Goal: Task Accomplishment & Management: Use online tool/utility

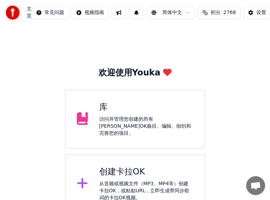
click at [119, 176] on div "创建[PERSON_NAME]OK 从音频或视频文件（MP3、MP4等）创建[PERSON_NAME]OK，或粘贴URL，立即生成带同步歌词的[PERSON_…" at bounding box center [146, 183] width 94 height 35
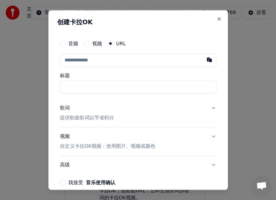
click at [89, 43] on button "视频" at bounding box center [87, 44] width 6 height 6
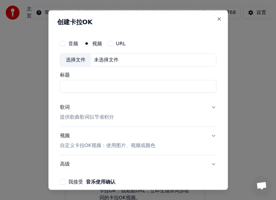
click at [80, 60] on div "选择文件" at bounding box center [75, 60] width 31 height 13
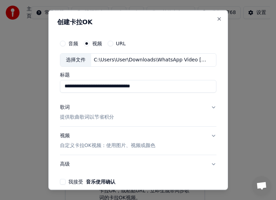
type input "**********"
click at [176, 85] on input "**********" at bounding box center [138, 86] width 156 height 13
click at [65, 107] on div "歌词" at bounding box center [65, 106] width 10 height 7
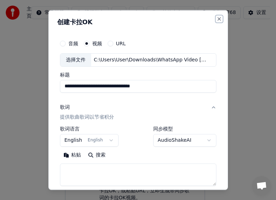
click at [216, 20] on button "Close" at bounding box center [219, 19] width 6 height 6
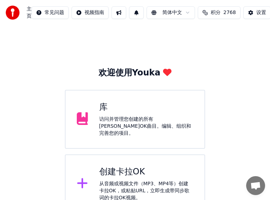
click at [136, 169] on div "创建卡拉OK" at bounding box center [146, 171] width 94 height 11
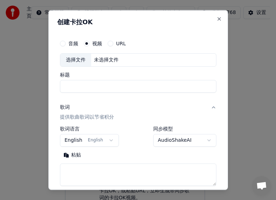
click at [79, 61] on div "选择文件" at bounding box center [75, 60] width 31 height 13
drag, startPoint x: 79, startPoint y: 85, endPoint x: 100, endPoint y: 84, distance: 20.7
click at [100, 84] on input "*****" at bounding box center [138, 86] width 156 height 13
type input "***"
click at [110, 142] on button "English English" at bounding box center [89, 140] width 59 height 13
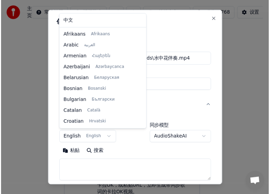
scroll to position [45, 0]
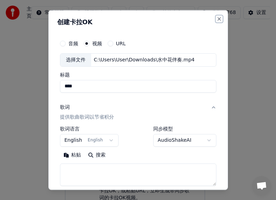
click at [216, 18] on button "Close" at bounding box center [219, 19] width 6 height 6
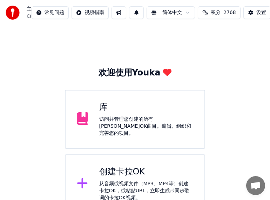
click at [113, 115] on div "库 访问并管理您创建的所有[PERSON_NAME]OK曲目。编辑、组织和完善您的项目。" at bounding box center [146, 119] width 94 height 35
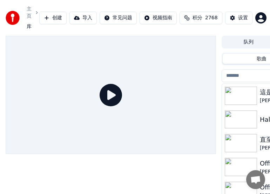
click at [246, 94] on img at bounding box center [241, 96] width 32 height 18
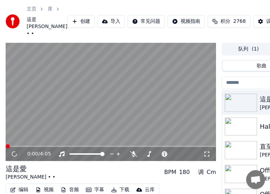
scroll to position [78, 0]
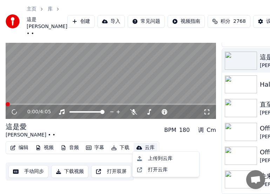
click at [149, 145] on div "云库" at bounding box center [150, 147] width 10 height 7
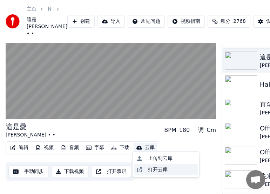
click at [156, 171] on div "打开云库" at bounding box center [158, 169] width 20 height 7
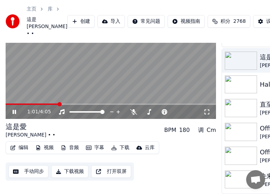
click at [52, 124] on div "這是[PERSON_NAME] • • BPM 180 调 Cm" at bounding box center [111, 130] width 210 height 17
click at [47, 93] on video at bounding box center [111, 60] width 210 height 118
click at [31, 13] on link "主页" at bounding box center [32, 9] width 10 height 7
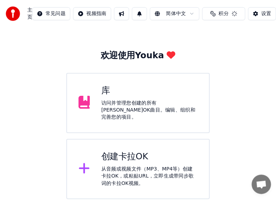
scroll to position [11, 0]
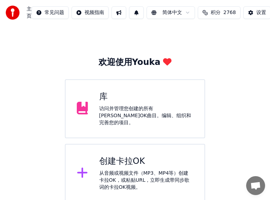
click at [131, 170] on div "从音频或视频文件（MP3、MP4等）创建卡拉OK，或粘贴URL，立即生成带同步歌词的卡拉OK视频。" at bounding box center [146, 180] width 94 height 21
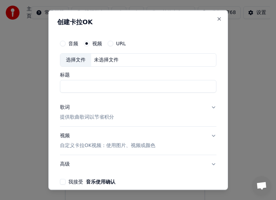
click at [64, 107] on div "歌词" at bounding box center [65, 106] width 10 height 7
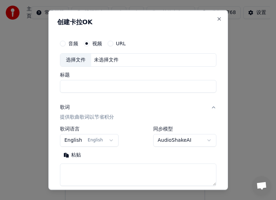
click at [108, 141] on button "English English" at bounding box center [89, 140] width 59 height 13
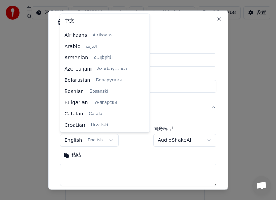
scroll to position [45, 0]
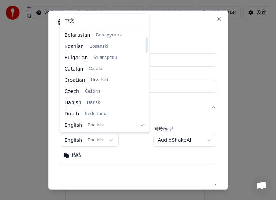
select select "**"
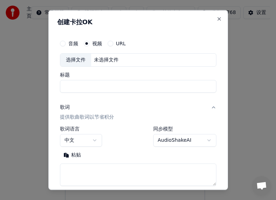
click at [81, 172] on textarea at bounding box center [138, 174] width 156 height 22
click at [73, 155] on button "粘贴" at bounding box center [72, 154] width 25 height 11
click at [78, 59] on div "选择文件" at bounding box center [75, 60] width 31 height 13
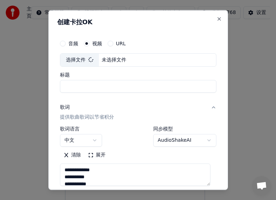
type textarea "**********"
type input "*****"
type textarea "**********"
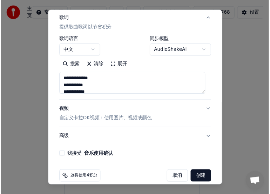
scroll to position [98, 0]
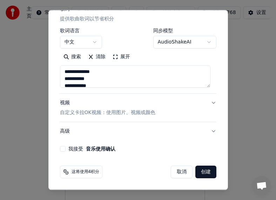
click at [70, 147] on label "我接受 音乐使用确认" at bounding box center [91, 148] width 47 height 5
click at [66, 147] on button "我接受 音乐使用确认" at bounding box center [63, 149] width 6 height 6
click at [202, 174] on button "创建" at bounding box center [205, 171] width 21 height 13
select select "**"
type textarea "**********"
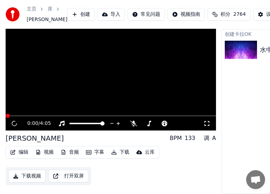
scroll to position [11, 0]
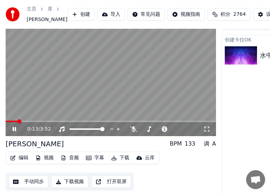
click at [14, 131] on icon at bounding box center [15, 129] width 4 height 4
click at [266, 18] on div "设置" at bounding box center [271, 14] width 10 height 7
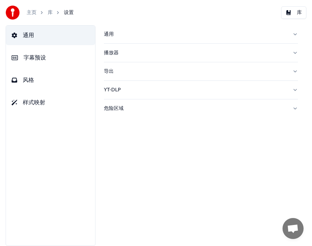
click at [276, 15] on button "库" at bounding box center [293, 12] width 25 height 13
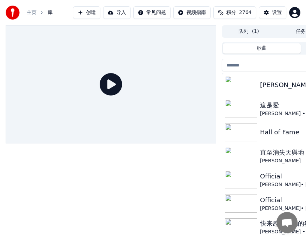
click at [33, 11] on link "主页" at bounding box center [32, 12] width 10 height 7
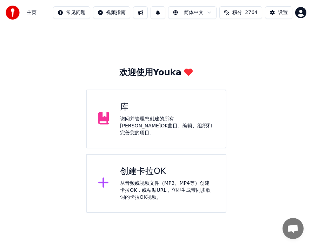
click at [152, 111] on div "库" at bounding box center [167, 107] width 94 height 11
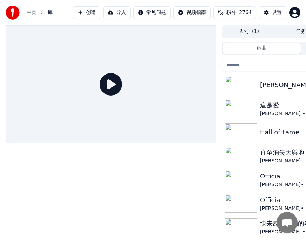
click at [249, 86] on img at bounding box center [241, 85] width 32 height 18
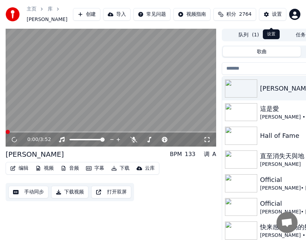
click at [272, 18] on div "设置" at bounding box center [277, 14] width 10 height 7
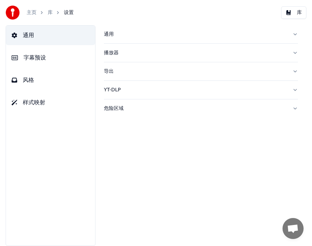
click at [41, 59] on span "字幕预设" at bounding box center [34, 58] width 22 height 8
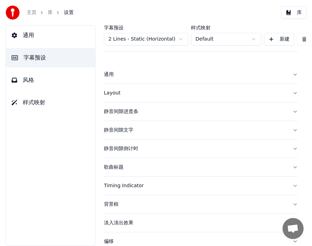
click at [34, 81] on button "风格" at bounding box center [50, 80] width 89 height 20
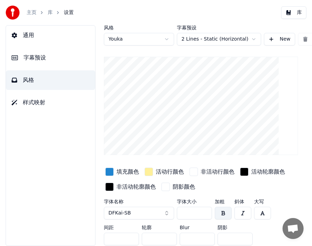
drag, startPoint x: 193, startPoint y: 214, endPoint x: 180, endPoint y: 213, distance: 12.7
click at [180, 199] on input "***" at bounding box center [194, 213] width 35 height 13
type input "***"
click at [276, 188] on div "填充颜色 活动行颜色 非活动行颜色 活动轮廓颜色 非活动轮廓颜色 阴影颜色" at bounding box center [201, 180] width 194 height 27
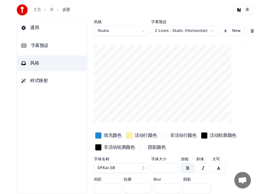
scroll to position [0, 98]
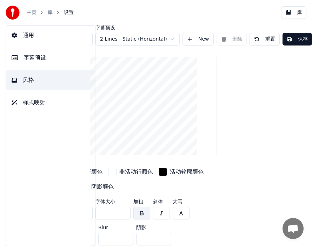
click at [276, 41] on button "保存" at bounding box center [296, 39] width 29 height 13
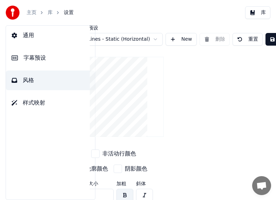
click at [50, 15] on link "库" at bounding box center [50, 12] width 5 height 7
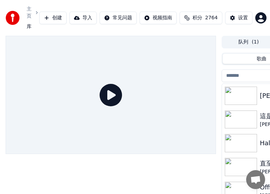
click at [240, 99] on img at bounding box center [241, 96] width 32 height 18
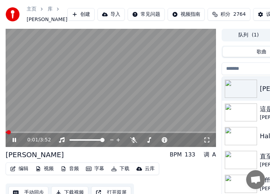
click at [13, 142] on icon at bounding box center [15, 140] width 4 height 4
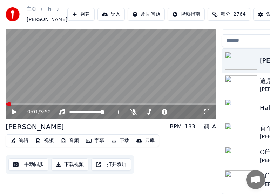
scroll to position [57, 0]
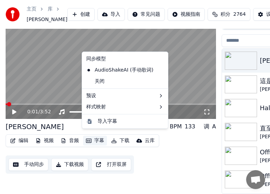
click at [100, 136] on button "字幕" at bounding box center [95, 141] width 24 height 10
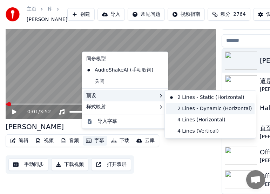
click at [181, 109] on div "2 Lines - Dynamic (Horizontal)" at bounding box center [210, 108] width 88 height 11
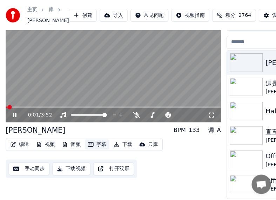
scroll to position [0, 0]
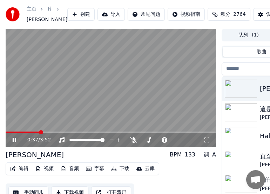
click at [26, 174] on button "编辑" at bounding box center [19, 169] width 24 height 10
click at [95, 147] on div "0:39 / 3:52" at bounding box center [111, 140] width 210 height 14
click at [14, 143] on icon at bounding box center [19, 140] width 16 height 6
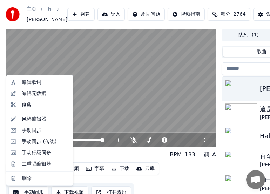
click at [25, 174] on button "编辑" at bounding box center [19, 169] width 24 height 10
click at [34, 94] on div "编辑元数据" at bounding box center [34, 93] width 25 height 7
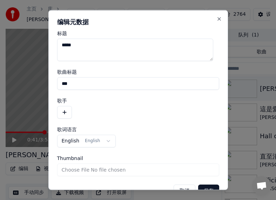
drag, startPoint x: 95, startPoint y: 46, endPoint x: 32, endPoint y: 42, distance: 63.2
click at [32, 42] on body "**********" at bounding box center [135, 100] width 270 height 200
drag, startPoint x: 81, startPoint y: 82, endPoint x: -17, endPoint y: 75, distance: 97.7
click at [0, 75] on html "**********" at bounding box center [138, 100] width 276 height 200
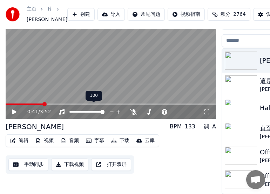
scroll to position [57, 0]
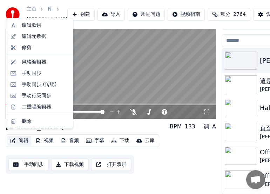
click at [23, 136] on button "编辑" at bounding box center [19, 141] width 24 height 10
click at [40, 94] on div "手动行级同步" at bounding box center [36, 95] width 29 height 7
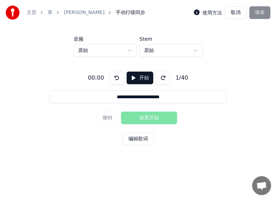
click at [138, 79] on button "开始" at bounding box center [140, 78] width 27 height 13
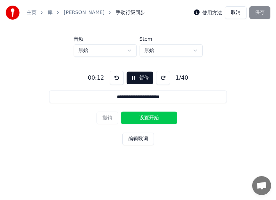
click at [137, 140] on button "编辑歌词" at bounding box center [138, 139] width 32 height 13
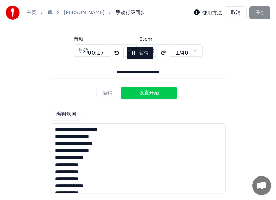
click at [143, 86] on div "撤销 设置开始" at bounding box center [137, 93] width 83 height 18
click at [263, 153] on div "**********" at bounding box center [137, 117] width 253 height 120
click at [105, 93] on div "撤销 设置开始" at bounding box center [137, 93] width 83 height 18
click at [65, 113] on button "编辑歌词" at bounding box center [66, 114] width 32 height 13
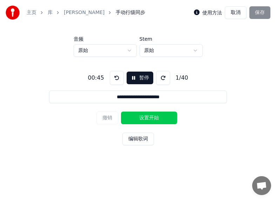
click at [111, 118] on div "撤销 设置开始" at bounding box center [137, 118] width 83 height 18
click at [114, 77] on button at bounding box center [117, 78] width 14 height 14
click at [138, 77] on button "暂停" at bounding box center [140, 78] width 27 height 13
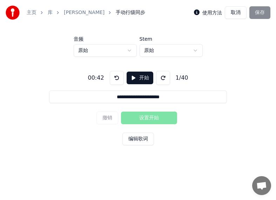
click at [112, 77] on button at bounding box center [117, 78] width 14 height 14
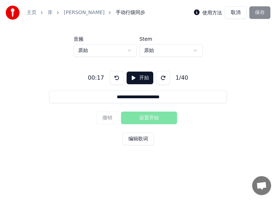
click at [112, 77] on button at bounding box center [117, 78] width 14 height 14
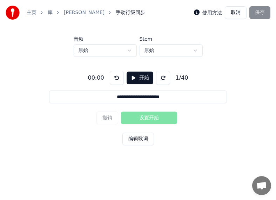
click at [112, 77] on button at bounding box center [117, 78] width 14 height 14
click at [136, 80] on button "开始" at bounding box center [140, 78] width 27 height 13
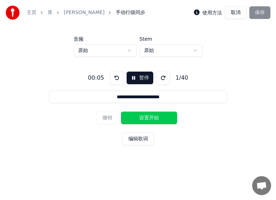
click at [138, 117] on button "设置开始" at bounding box center [149, 117] width 56 height 13
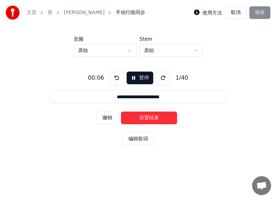
click at [141, 116] on button "设置结束" at bounding box center [149, 117] width 56 height 13
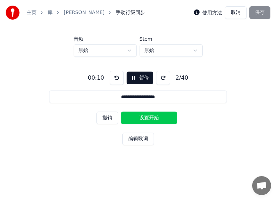
click at [140, 76] on button "暂停" at bounding box center [140, 78] width 27 height 13
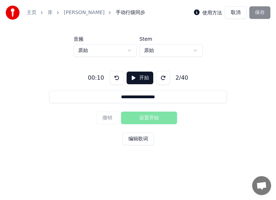
click at [113, 77] on button at bounding box center [117, 78] width 14 height 14
click at [114, 76] on button at bounding box center [117, 78] width 14 height 14
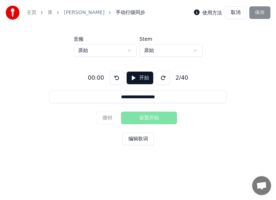
click at [136, 77] on button "开始" at bounding box center [140, 78] width 27 height 13
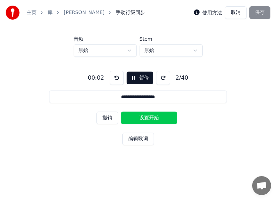
click at [109, 115] on button "撤销" at bounding box center [107, 117] width 22 height 13
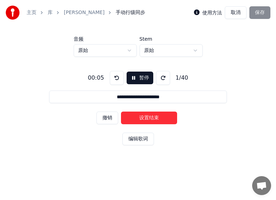
click at [112, 77] on button at bounding box center [117, 78] width 14 height 14
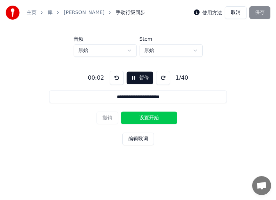
click at [111, 77] on button at bounding box center [117, 78] width 14 height 14
click at [125, 118] on button "设置开始" at bounding box center [149, 117] width 56 height 13
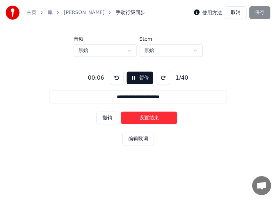
click at [141, 117] on button "设置结束" at bounding box center [149, 117] width 56 height 13
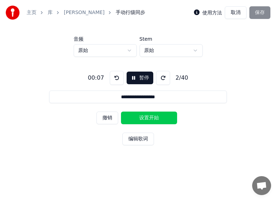
click at [137, 117] on button "设置开始" at bounding box center [149, 117] width 56 height 13
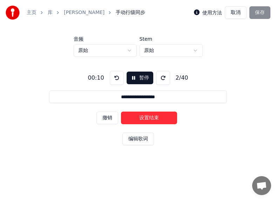
click at [155, 119] on button "设置结束" at bounding box center [149, 117] width 56 height 13
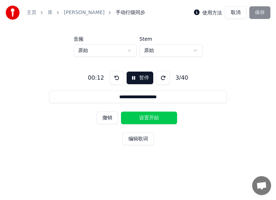
click at [131, 118] on button "设置开始" at bounding box center [149, 117] width 56 height 13
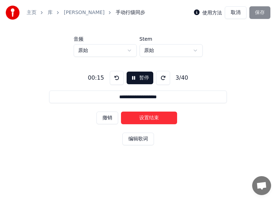
click at [165, 117] on button "设置结束" at bounding box center [149, 117] width 56 height 13
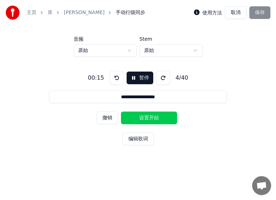
click at [127, 114] on button "设置开始" at bounding box center [149, 117] width 56 height 13
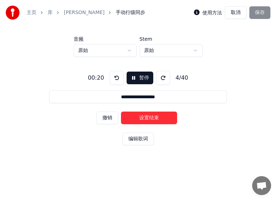
click at [165, 115] on button "设置结束" at bounding box center [149, 117] width 56 height 13
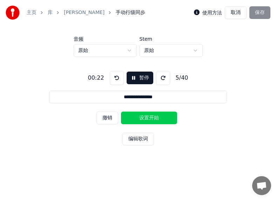
click at [140, 116] on button "设置开始" at bounding box center [149, 117] width 56 height 13
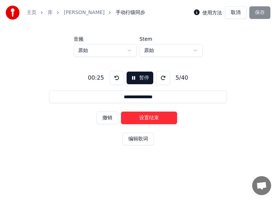
click at [165, 117] on button "设置结束" at bounding box center [149, 117] width 56 height 13
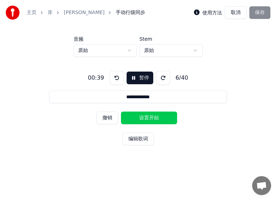
click at [108, 120] on button "撤销" at bounding box center [107, 117] width 22 height 13
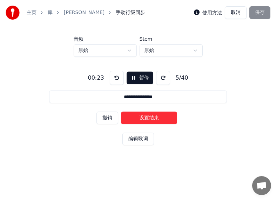
click at [108, 120] on button "撤销" at bounding box center [107, 117] width 22 height 13
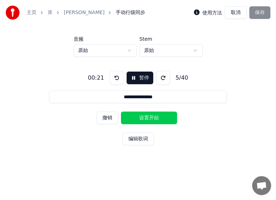
click at [108, 120] on button "撤销" at bounding box center [107, 117] width 22 height 13
type input "**********"
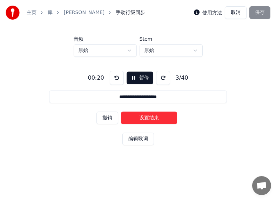
click at [238, 14] on button "取消" at bounding box center [236, 12] width 22 height 13
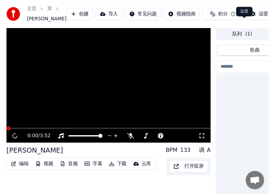
scroll to position [57, 0]
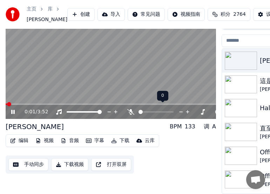
click at [130, 109] on icon at bounding box center [130, 112] width 7 height 6
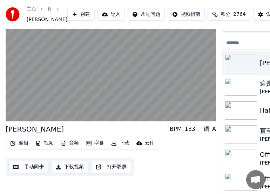
scroll to position [15, 0]
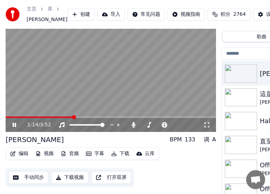
click at [24, 158] on button "编辑" at bounding box center [19, 154] width 24 height 10
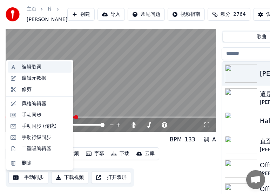
click at [31, 66] on div "编辑歌词" at bounding box center [32, 66] width 20 height 7
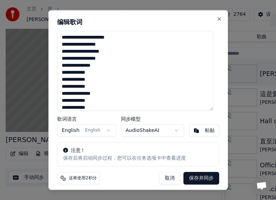
click at [191, 177] on button "保存并同步" at bounding box center [201, 177] width 36 height 13
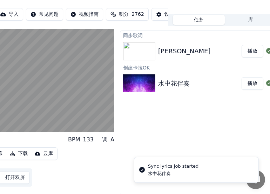
scroll to position [15, 109]
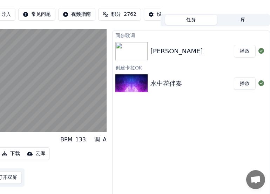
click at [243, 57] on button "播放" at bounding box center [245, 51] width 22 height 13
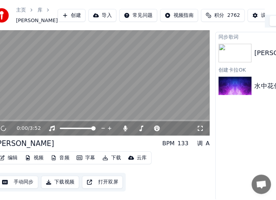
scroll to position [15, 0]
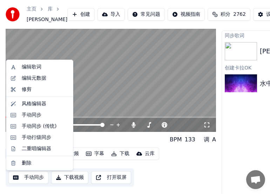
click at [24, 158] on button "编辑" at bounding box center [19, 154] width 24 height 10
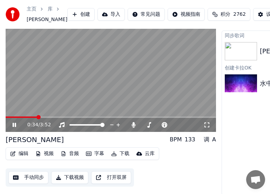
click at [186, 183] on div "编辑 视频 音频 字幕 下载 云库 手动同步 下载视频 打开双屏" at bounding box center [111, 166] width 210 height 39
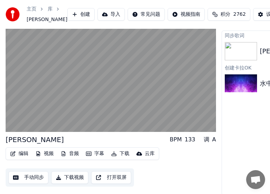
click at [24, 158] on button "编辑" at bounding box center [19, 154] width 24 height 10
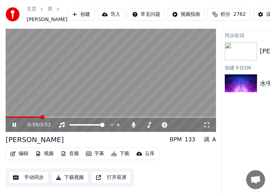
click at [101, 132] on video at bounding box center [111, 73] width 210 height 118
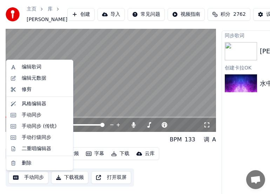
click at [27, 158] on button "编辑" at bounding box center [19, 154] width 24 height 10
click at [31, 66] on div "编辑歌词" at bounding box center [32, 66] width 20 height 7
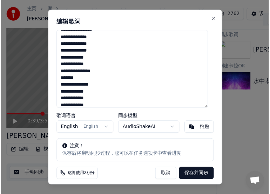
scroll to position [206, 0]
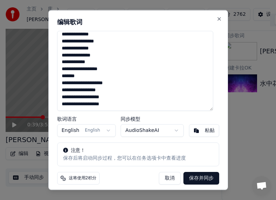
drag, startPoint x: 61, startPoint y: 36, endPoint x: 205, endPoint y: 124, distance: 169.0
click at [205, 124] on div "**********" at bounding box center [137, 100] width 179 height 180
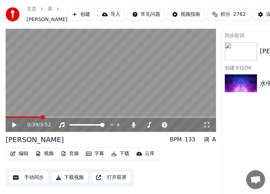
click at [29, 12] on link "主页" at bounding box center [32, 9] width 10 height 7
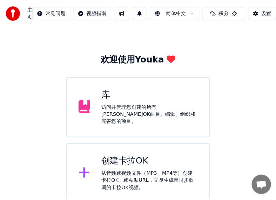
scroll to position [11, 0]
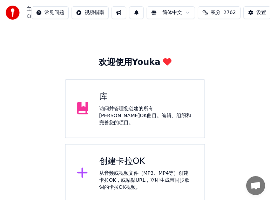
click at [131, 162] on div "创建卡拉OK" at bounding box center [146, 161] width 94 height 11
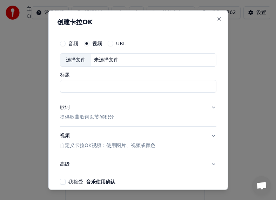
click at [57, 30] on div "创建[PERSON_NAME]OK 音频 视频 URL 选择文件 未选择文件 标题 歌词 提供歌曲歌词以节省积分 视频 自定义[PERSON_NAME]OK视…" at bounding box center [137, 100] width 179 height 180
click at [110, 41] on button "URL" at bounding box center [111, 44] width 6 height 6
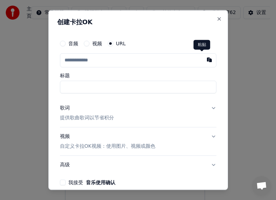
click at [203, 60] on button "button" at bounding box center [209, 59] width 14 height 13
type input "**********"
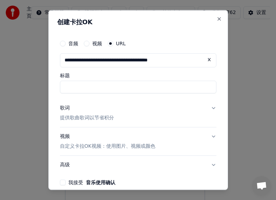
click at [135, 110] on button "歌词 提供歌曲歌词以节省积分" at bounding box center [138, 113] width 156 height 28
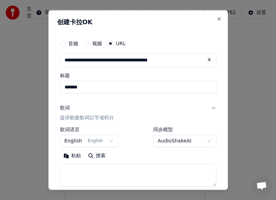
type input "*******"
click at [109, 141] on button "English English" at bounding box center [89, 140] width 59 height 13
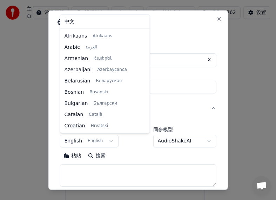
scroll to position [45, 0]
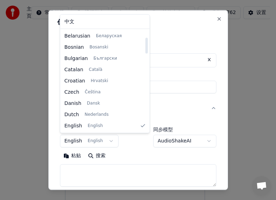
select select "**"
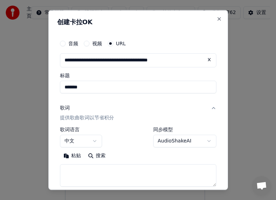
click at [90, 172] on textarea at bounding box center [138, 175] width 156 height 22
click at [73, 157] on button "粘贴" at bounding box center [72, 155] width 25 height 11
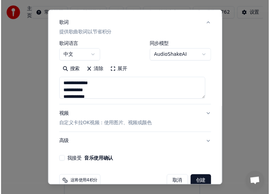
scroll to position [99, 0]
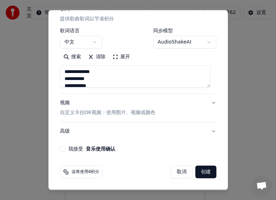
type textarea "**********"
click at [63, 149] on button "我接受 音乐使用确认" at bounding box center [63, 149] width 6 height 6
click at [201, 173] on button "创建" at bounding box center [205, 171] width 21 height 13
select select "**"
type textarea "**********"
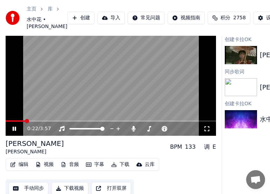
scroll to position [32, 0]
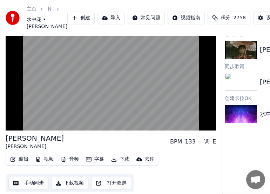
click at [99, 164] on button "字幕" at bounding box center [95, 159] width 24 height 10
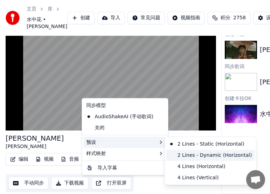
click at [186, 154] on div "2 Lines - Dynamic (Horizontal)" at bounding box center [210, 154] width 88 height 11
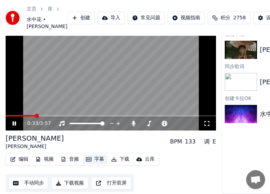
scroll to position [24, 0]
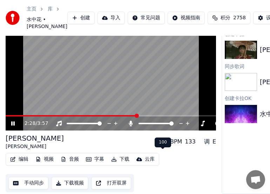
click at [129, 126] on icon at bounding box center [131, 124] width 4 height 6
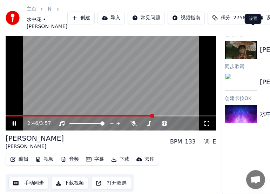
click at [266, 21] on div "设置" at bounding box center [271, 17] width 10 height 7
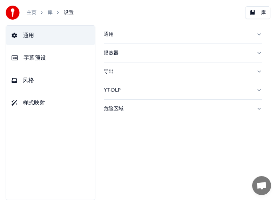
click at [35, 56] on span "字幕预设" at bounding box center [34, 58] width 22 height 8
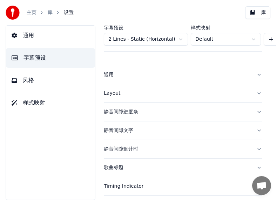
click at [110, 94] on div "Layout" at bounding box center [177, 93] width 147 height 7
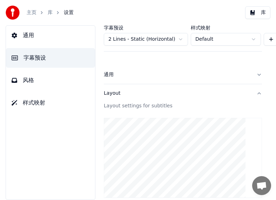
click at [180, 39] on html "主页 库 设置 库 通用 字幕预设 风格 样式映射 字幕预设 2 Lines - Static (Horizontal) 样式映射 Default 新建 删除…" at bounding box center [138, 100] width 276 height 200
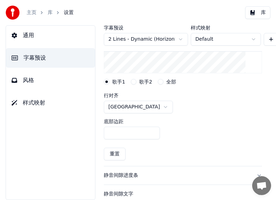
scroll to position [113, 0]
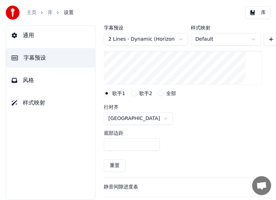
click at [181, 39] on html "主页 库 设置 库 通用 字幕预设 风格 样式映射 字幕预设 2 Lines - Dynamic (Horizontal) 样式映射 Default 新建 删…" at bounding box center [138, 100] width 276 height 200
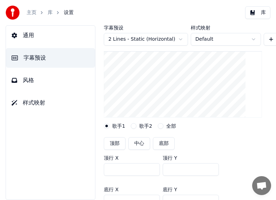
scroll to position [43, 0]
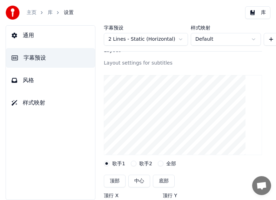
click at [179, 40] on html "主页 库 设置 库 通用 字幕预设 风格 样式映射 字幕预设 2 Lines - Static (Horizontal) 样式映射 Default 新建 删除…" at bounding box center [138, 100] width 276 height 200
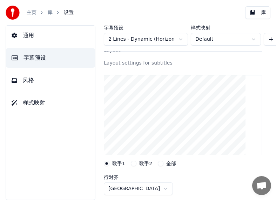
scroll to position [49, 0]
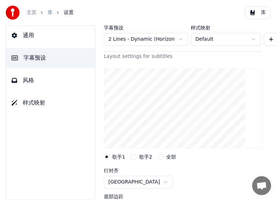
click at [254, 39] on html "主页 库 设置 库 通用 字幕预设 风格 样式映射 字幕预设 2 Lines - Dynamic (Horizontal) 样式映射 Default 新建 删…" at bounding box center [138, 100] width 276 height 200
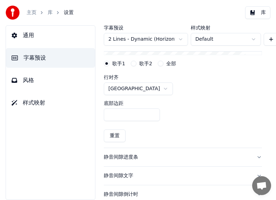
scroll to position [145, 0]
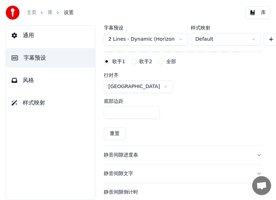
drag, startPoint x: 123, startPoint y: 113, endPoint x: 103, endPoint y: 112, distance: 20.3
click at [103, 112] on div "字幕预设 2 Lines - Dynamic (Horizontal) 样式映射 Default 新建 删除 设置为默认 通用 Layout Layout s…" at bounding box center [183, 112] width 186 height 175
click at [215, 114] on div "底部边距 ***" at bounding box center [183, 109] width 158 height 32
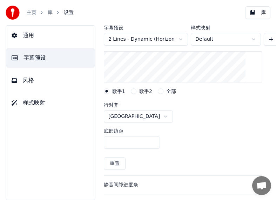
scroll to position [130, 0]
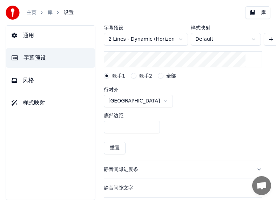
drag, startPoint x: 109, startPoint y: 127, endPoint x: 113, endPoint y: 127, distance: 4.2
click at [113, 127] on input "***" at bounding box center [132, 127] width 56 height 13
type input "***"
click at [239, 109] on div "底部边距 ***" at bounding box center [183, 123] width 158 height 32
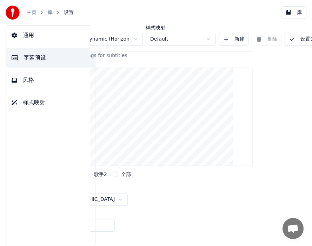
scroll to position [50, 77]
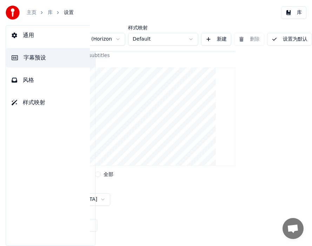
click at [276, 39] on button "设置为默认" at bounding box center [289, 39] width 45 height 13
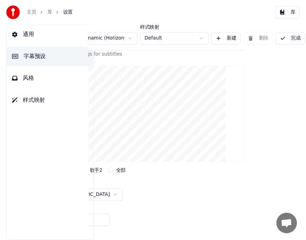
scroll to position [50, 62]
click at [276, 39] on button "完成" at bounding box center [296, 39] width 30 height 13
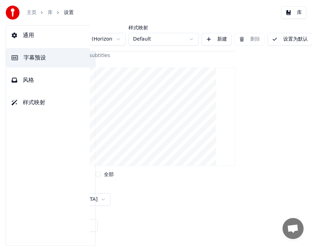
click at [50, 11] on link "库" at bounding box center [50, 12] width 5 height 7
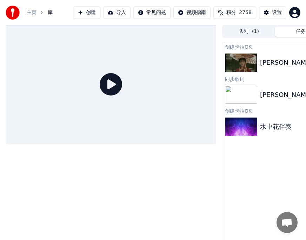
click at [237, 60] on img at bounding box center [241, 63] width 32 height 18
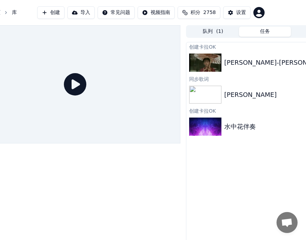
scroll to position [0, 74]
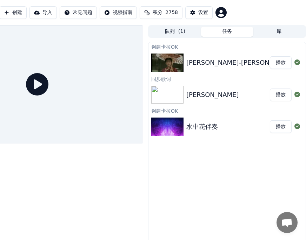
click at [276, 63] on button "播放" at bounding box center [281, 62] width 22 height 13
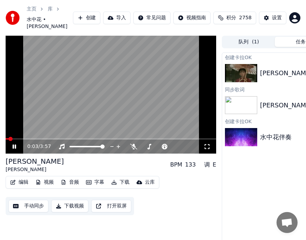
click at [35, 140] on span at bounding box center [111, 138] width 210 height 1
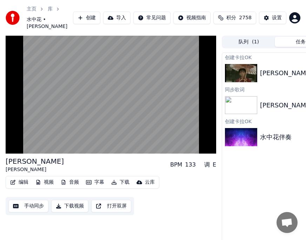
click at [23, 188] on button "编辑" at bounding box center [19, 183] width 24 height 10
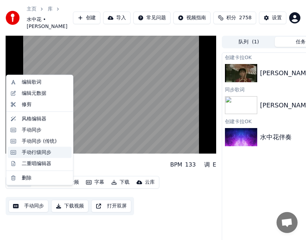
click at [34, 152] on div "手动行级同步" at bounding box center [36, 152] width 29 height 7
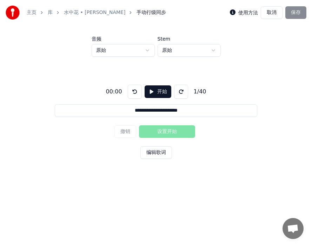
click at [157, 91] on button "开始" at bounding box center [157, 92] width 27 height 13
click at [130, 91] on button at bounding box center [135, 92] width 14 height 14
click at [162, 132] on button "设置开始" at bounding box center [167, 131] width 56 height 13
click at [131, 92] on button at bounding box center [135, 92] width 14 height 14
click at [164, 133] on button "设置开始" at bounding box center [167, 131] width 56 height 13
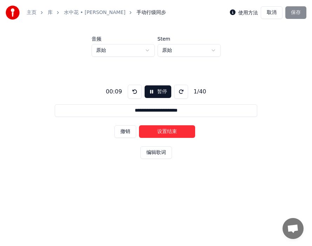
click at [129, 90] on button at bounding box center [135, 92] width 14 height 14
click at [165, 126] on button "设置开始" at bounding box center [167, 131] width 56 height 13
click at [131, 92] on button at bounding box center [135, 92] width 14 height 14
click at [170, 130] on button "设置开始" at bounding box center [167, 131] width 56 height 13
click at [179, 133] on button "设置结束" at bounding box center [167, 131] width 56 height 13
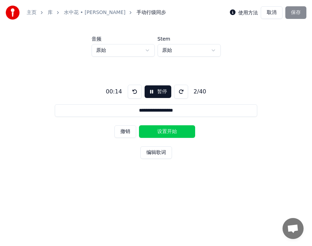
click at [168, 133] on button "设置开始" at bounding box center [167, 131] width 56 height 13
click at [168, 133] on button "设置结束" at bounding box center [167, 131] width 56 height 13
click at [156, 133] on button "设置开始" at bounding box center [167, 131] width 56 height 13
click at [156, 133] on button "设置结束" at bounding box center [167, 131] width 56 height 13
click at [156, 133] on button "设置开始" at bounding box center [167, 131] width 56 height 13
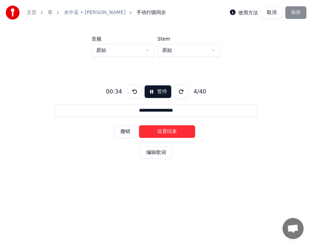
click at [156, 133] on button "设置结束" at bounding box center [167, 131] width 56 height 13
click at [153, 133] on button "设置开始" at bounding box center [167, 131] width 56 height 13
click at [159, 131] on button "设置结束" at bounding box center [167, 131] width 56 height 13
click at [155, 131] on button "设置开始" at bounding box center [167, 131] width 56 height 13
click at [163, 130] on button "设置结束" at bounding box center [167, 131] width 56 height 13
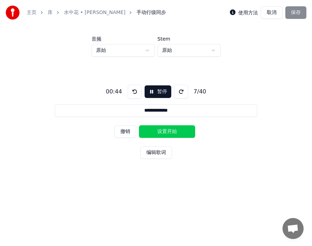
click at [149, 129] on button "设置开始" at bounding box center [167, 131] width 56 height 13
click at [167, 129] on button "设置结束" at bounding box center [167, 131] width 56 height 13
click at [151, 129] on button "设置开始" at bounding box center [167, 131] width 56 height 13
click at [163, 129] on button "设置结束" at bounding box center [167, 131] width 56 height 13
click at [154, 129] on button "设置开始" at bounding box center [167, 131] width 56 height 13
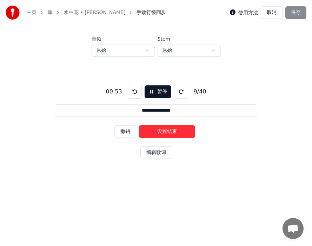
click at [165, 129] on button "设置结束" at bounding box center [167, 131] width 56 height 13
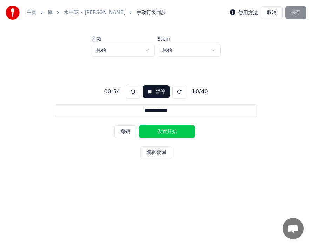
click at [147, 128] on button "设置开始" at bounding box center [167, 131] width 56 height 13
click at [167, 128] on button "设置结束" at bounding box center [167, 131] width 56 height 13
click at [149, 128] on button "设置开始" at bounding box center [167, 131] width 56 height 13
click at [170, 130] on button "设置结束" at bounding box center [167, 131] width 56 height 13
click at [170, 130] on button "设置开始" at bounding box center [167, 131] width 56 height 13
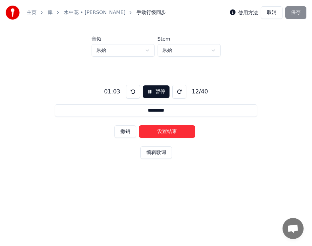
click at [157, 128] on button "设置结束" at bounding box center [167, 131] width 56 height 13
click at [157, 128] on button "设置开始" at bounding box center [167, 131] width 56 height 13
click at [169, 128] on button "设置结束" at bounding box center [167, 131] width 56 height 13
click at [169, 128] on button "设置开始" at bounding box center [167, 131] width 56 height 13
click at [158, 127] on button "设置结束" at bounding box center [167, 131] width 56 height 13
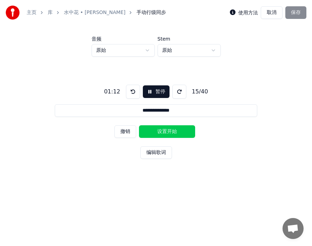
click at [153, 127] on button "设置开始" at bounding box center [167, 131] width 56 height 13
click at [169, 128] on button "设置结束" at bounding box center [167, 131] width 56 height 13
click at [169, 128] on button "设置开始" at bounding box center [167, 131] width 56 height 13
click at [155, 128] on button "设置结束" at bounding box center [167, 131] width 56 height 13
click at [154, 128] on button "设置开始" at bounding box center [167, 131] width 56 height 13
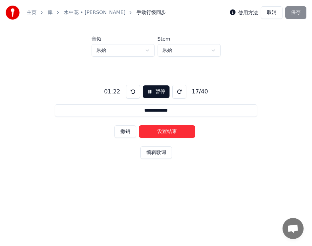
click at [163, 128] on button "设置结束" at bounding box center [167, 131] width 56 height 13
click at [157, 129] on button "设置开始" at bounding box center [167, 131] width 56 height 13
click at [167, 128] on button "设置结束" at bounding box center [167, 131] width 56 height 13
click at [155, 128] on button "设置开始" at bounding box center [167, 131] width 56 height 13
click at [169, 127] on button "设置结束" at bounding box center [167, 131] width 56 height 13
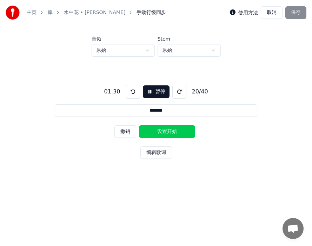
click at [154, 127] on button "设置开始" at bounding box center [167, 131] width 56 height 13
click at [167, 128] on button "设置结束" at bounding box center [167, 131] width 56 height 13
click at [157, 128] on button "设置开始" at bounding box center [167, 131] width 56 height 13
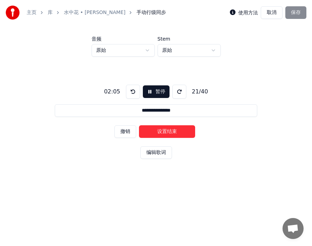
click at [170, 129] on button "设置结束" at bounding box center [167, 131] width 56 height 13
click at [160, 129] on button "设置开始" at bounding box center [167, 131] width 56 height 13
click at [175, 130] on button "设置结束" at bounding box center [167, 131] width 56 height 13
click at [158, 129] on button "设置开始" at bounding box center [167, 131] width 56 height 13
click at [170, 129] on button "设置结束" at bounding box center [167, 131] width 56 height 13
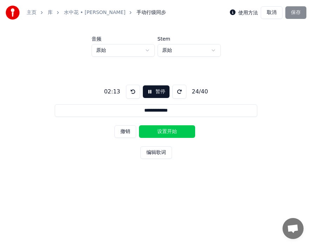
click at [156, 130] on button "设置开始" at bounding box center [167, 131] width 56 height 13
click at [169, 133] on button "设置结束" at bounding box center [167, 131] width 56 height 13
click at [163, 132] on button "设置开始" at bounding box center [167, 131] width 56 height 13
click at [169, 131] on button "设置结束" at bounding box center [167, 131] width 56 height 13
click at [155, 131] on button "设置开始" at bounding box center [167, 131] width 56 height 13
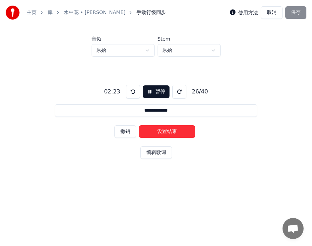
click at [167, 131] on button "设置结束" at bounding box center [167, 131] width 56 height 13
click at [154, 131] on button "设置开始" at bounding box center [167, 131] width 56 height 13
click at [169, 132] on button "设置结束" at bounding box center [167, 131] width 56 height 13
click at [154, 132] on button "设置开始" at bounding box center [167, 131] width 56 height 13
click at [170, 133] on button "设置结束" at bounding box center [167, 131] width 56 height 13
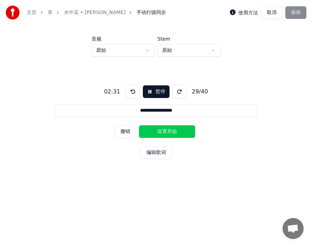
click at [157, 133] on button "设置开始" at bounding box center [167, 131] width 56 height 13
click at [164, 133] on button "设置结束" at bounding box center [167, 131] width 56 height 13
click at [164, 133] on button "设置开始" at bounding box center [167, 131] width 56 height 13
click at [164, 133] on button "设置结束" at bounding box center [167, 131] width 56 height 13
click at [164, 133] on button "设置开始" at bounding box center [167, 131] width 56 height 13
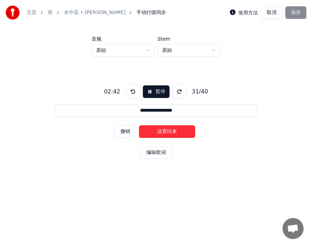
click at [164, 133] on button "设置结束" at bounding box center [167, 131] width 56 height 13
click at [164, 133] on button "设置开始" at bounding box center [167, 131] width 56 height 13
click at [171, 133] on button "设置结束" at bounding box center [167, 131] width 56 height 13
click at [170, 133] on button "设置开始" at bounding box center [167, 131] width 56 height 13
click at [174, 133] on button "设置结束" at bounding box center [167, 131] width 56 height 13
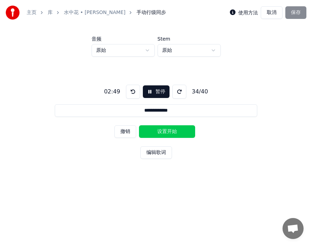
click at [174, 133] on button "设置开始" at bounding box center [167, 131] width 56 height 13
click at [167, 131] on button "设置结束" at bounding box center [167, 131] width 56 height 13
click at [166, 131] on button "设置开始" at bounding box center [167, 131] width 56 height 13
click at [173, 131] on button "设置结束" at bounding box center [167, 131] width 56 height 13
click at [173, 131] on button "设置开始" at bounding box center [167, 131] width 56 height 13
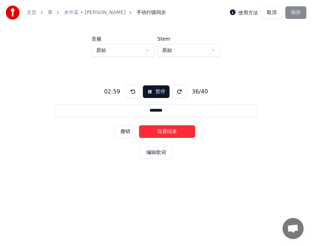
click at [174, 131] on button "设置结束" at bounding box center [167, 131] width 56 height 13
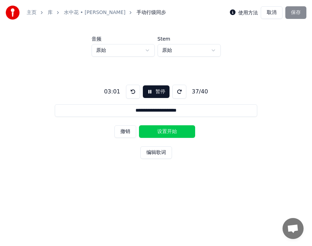
click at [160, 131] on button "设置开始" at bounding box center [167, 131] width 56 height 13
click at [170, 130] on button "设置结束" at bounding box center [167, 131] width 56 height 13
click at [168, 129] on button "设置开始" at bounding box center [167, 131] width 56 height 13
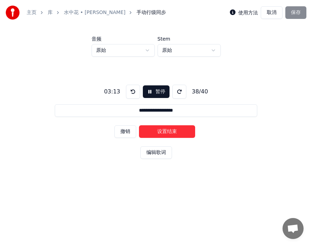
click at [176, 130] on button "设置结束" at bounding box center [167, 131] width 56 height 13
click at [162, 131] on button "设置开始" at bounding box center [167, 131] width 56 height 13
click at [172, 130] on button "设置结束" at bounding box center [167, 131] width 56 height 13
type input "**********"
click at [164, 130] on button "设置开始" at bounding box center [167, 131] width 56 height 13
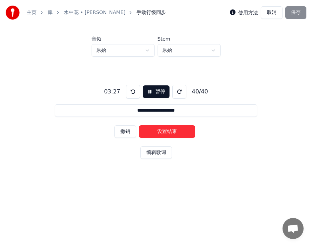
click at [175, 131] on button "设置结束" at bounding box center [167, 131] width 56 height 13
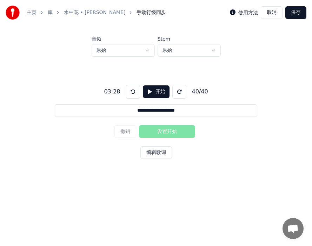
click at [276, 14] on button "保存" at bounding box center [295, 12] width 21 height 13
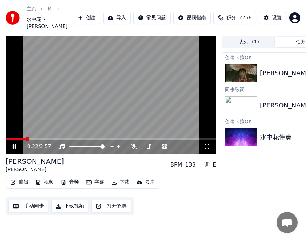
click at [11, 148] on video at bounding box center [111, 95] width 210 height 118
click at [13, 140] on span at bounding box center [16, 138] width 20 height 1
click at [14, 149] on icon at bounding box center [14, 146] width 4 height 5
click at [10, 140] on span at bounding box center [18, 138] width 25 height 1
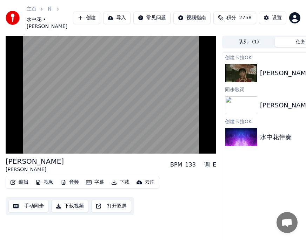
click at [24, 188] on button "编辑" at bounding box center [19, 183] width 24 height 10
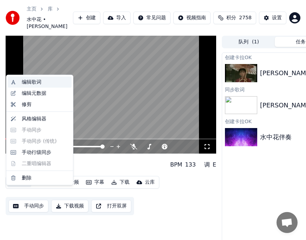
click at [30, 81] on div "编辑歌词" at bounding box center [32, 82] width 20 height 7
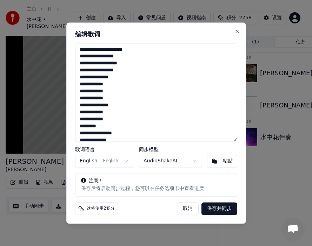
click at [119, 49] on textarea "**********" at bounding box center [156, 92] width 162 height 99
type textarea "**********"
click at [219, 199] on button "保存并同步" at bounding box center [219, 209] width 36 height 13
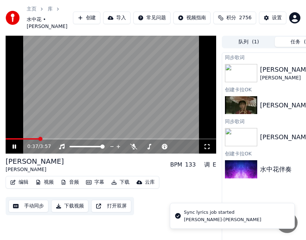
click at [15, 149] on icon at bounding box center [15, 147] width 4 height 4
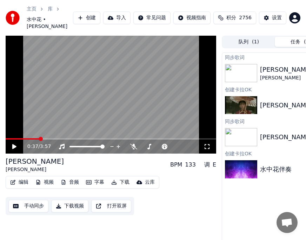
click at [26, 188] on button "编辑" at bounding box center [19, 183] width 24 height 10
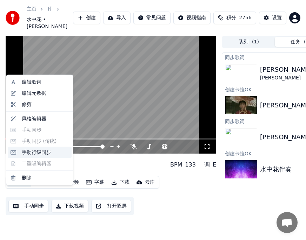
click at [33, 151] on div "手动行级同步" at bounding box center [36, 152] width 29 height 7
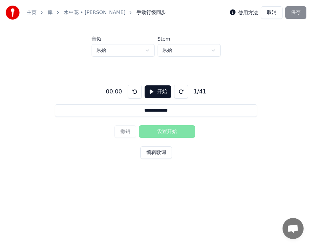
click at [160, 91] on button "开始" at bounding box center [157, 92] width 27 height 13
click at [157, 152] on button "编辑歌词" at bounding box center [156, 153] width 32 height 13
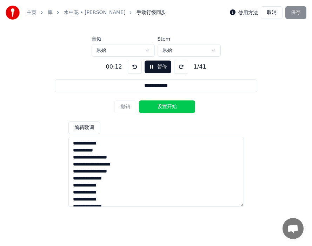
click at [130, 66] on button at bounding box center [135, 67] width 14 height 14
click at [127, 106] on div "撤销 设置开始" at bounding box center [155, 107] width 83 height 18
click at [268, 13] on button "取消" at bounding box center [271, 12] width 22 height 13
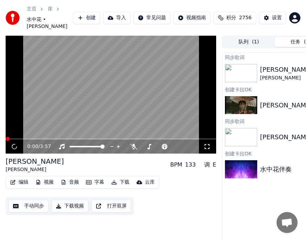
click at [24, 188] on button "编辑" at bounding box center [19, 183] width 24 height 10
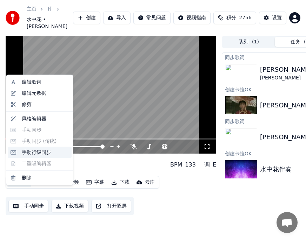
click at [30, 151] on div "手动行级同步" at bounding box center [36, 152] width 29 height 7
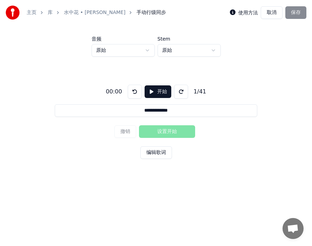
click at [158, 91] on button "开始" at bounding box center [157, 92] width 27 height 13
click at [130, 91] on button at bounding box center [135, 92] width 14 height 14
click at [155, 130] on button "设置开始" at bounding box center [167, 131] width 56 height 13
click at [167, 131] on button "设置结束" at bounding box center [167, 131] width 56 height 13
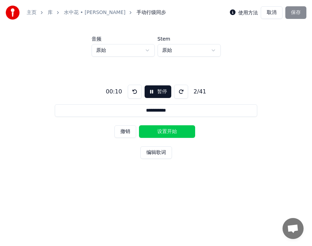
click at [159, 131] on button "设置开始" at bounding box center [167, 131] width 56 height 13
click at [175, 130] on button "设置结束" at bounding box center [167, 131] width 56 height 13
click at [151, 129] on button "设置开始" at bounding box center [167, 131] width 56 height 13
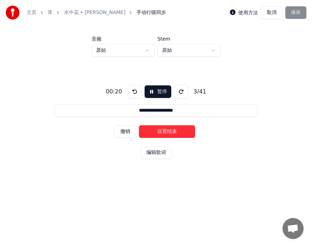
click at [168, 128] on button "设置结束" at bounding box center [167, 131] width 56 height 13
click at [155, 129] on button "设置开始" at bounding box center [167, 131] width 56 height 13
click at [168, 129] on button "设置结束" at bounding box center [167, 131] width 56 height 13
type input "**********"
click at [168, 129] on button "设置开始" at bounding box center [167, 131] width 56 height 13
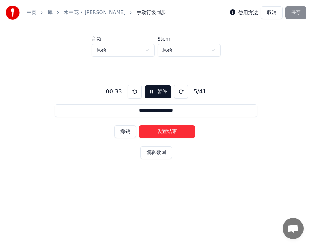
click at [268, 12] on button "取消" at bounding box center [271, 12] width 22 height 13
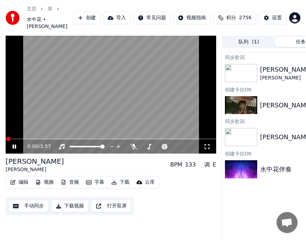
click at [15, 149] on icon at bounding box center [15, 147] width 4 height 4
click at [22, 188] on button "编辑" at bounding box center [19, 183] width 24 height 10
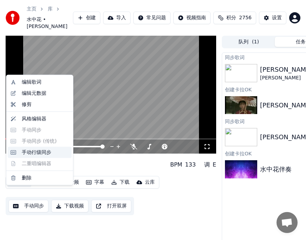
click at [29, 153] on div "手动行级同步" at bounding box center [36, 152] width 29 height 7
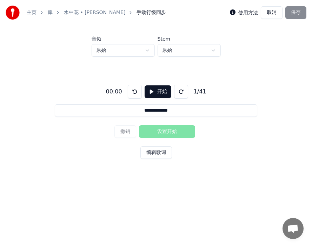
click at [150, 91] on button "开始" at bounding box center [157, 92] width 27 height 13
click at [150, 131] on button "设置开始" at bounding box center [167, 131] width 56 height 13
click at [177, 131] on button "设置结束" at bounding box center [167, 131] width 56 height 13
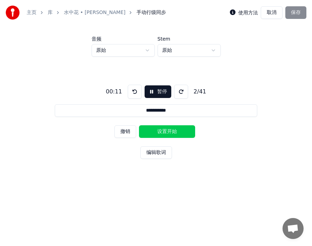
click at [151, 132] on button "设置开始" at bounding box center [167, 131] width 56 height 13
click at [173, 133] on button "设置结束" at bounding box center [167, 131] width 56 height 13
click at [149, 133] on button "设置开始" at bounding box center [167, 131] width 56 height 13
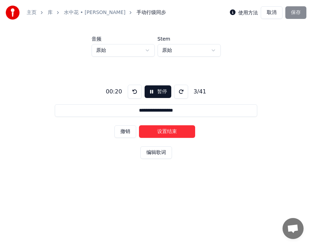
click at [173, 131] on button "设置结束" at bounding box center [167, 131] width 56 height 13
click at [152, 130] on button "设置开始" at bounding box center [167, 131] width 56 height 13
click at [175, 130] on button "设置结束" at bounding box center [167, 131] width 56 height 13
click at [156, 130] on button "设置开始" at bounding box center [167, 131] width 56 height 13
click at [174, 130] on button "设置结束" at bounding box center [167, 131] width 56 height 13
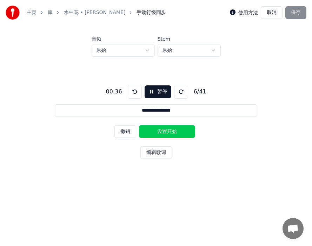
click at [155, 131] on button "设置开始" at bounding box center [167, 131] width 56 height 13
click at [173, 130] on button "设置结束" at bounding box center [167, 131] width 56 height 13
click at [160, 129] on button "设置开始" at bounding box center [167, 131] width 56 height 13
click at [181, 129] on button "设置结束" at bounding box center [167, 131] width 56 height 13
click at [158, 130] on button "设置开始" at bounding box center [167, 131] width 56 height 13
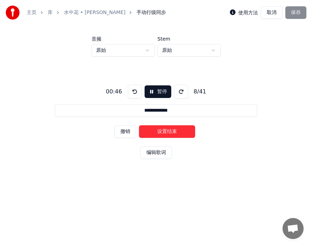
click at [179, 129] on button "设置结束" at bounding box center [167, 131] width 56 height 13
click at [154, 129] on button "设置开始" at bounding box center [167, 131] width 56 height 13
click at [179, 128] on button "设置结束" at bounding box center [167, 131] width 56 height 13
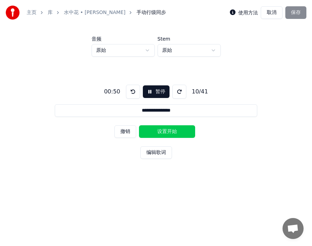
click at [155, 129] on button "设置开始" at bounding box center [167, 131] width 56 height 13
click at [178, 129] on button "设置结束" at bounding box center [167, 131] width 56 height 13
click at [178, 129] on button "设置开始" at bounding box center [167, 131] width 56 height 13
click at [150, 130] on button "设置结束" at bounding box center [167, 131] width 56 height 13
click at [150, 130] on button "设置开始" at bounding box center [167, 131] width 56 height 13
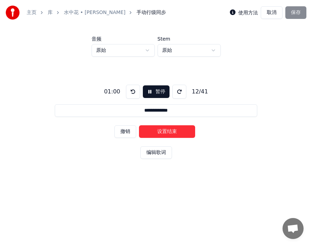
click at [158, 130] on button "设置结束" at bounding box center [167, 131] width 56 height 13
click at [155, 130] on button "设置开始" at bounding box center [167, 131] width 56 height 13
click at [160, 130] on button "设置结束" at bounding box center [167, 131] width 56 height 13
click at [153, 130] on button "设置开始" at bounding box center [167, 131] width 56 height 13
click at [172, 128] on button "设置结束" at bounding box center [167, 131] width 56 height 13
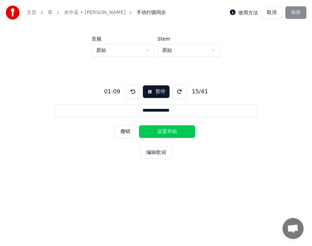
click at [171, 129] on button "设置开始" at bounding box center [167, 131] width 56 height 13
click at [149, 128] on button "设置结束" at bounding box center [167, 131] width 56 height 13
click at [149, 128] on button "设置开始" at bounding box center [167, 131] width 56 height 13
click at [158, 128] on button "设置结束" at bounding box center [167, 131] width 56 height 13
click at [157, 128] on button "设置开始" at bounding box center [167, 131] width 56 height 13
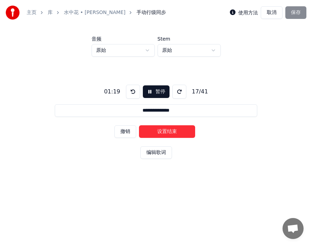
click at [152, 129] on button "设置结束" at bounding box center [167, 131] width 56 height 13
click at [152, 129] on button "设置开始" at bounding box center [167, 131] width 56 height 13
click at [157, 129] on button "设置结束" at bounding box center [167, 131] width 56 height 13
click at [149, 129] on button "设置开始" at bounding box center [167, 131] width 56 height 13
click at [161, 129] on button "设置结束" at bounding box center [167, 131] width 56 height 13
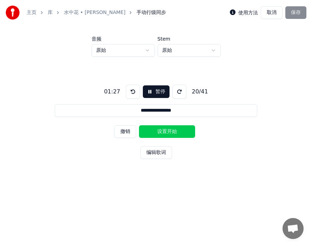
click at [147, 129] on button "设置开始" at bounding box center [167, 131] width 56 height 13
click at [157, 129] on button "设置结束" at bounding box center [167, 131] width 56 height 13
click at [151, 129] on button "设置开始" at bounding box center [167, 131] width 56 height 13
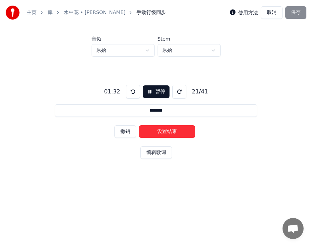
click at [156, 129] on button "设置结束" at bounding box center [167, 131] width 56 height 13
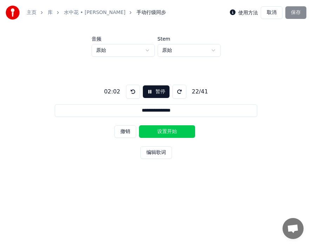
click at [154, 129] on button "设置开始" at bounding box center [167, 131] width 56 height 13
click at [162, 131] on button "设置结束" at bounding box center [167, 131] width 56 height 13
click at [155, 131] on button "设置开始" at bounding box center [167, 131] width 56 height 13
click at [163, 129] on button "设置结束" at bounding box center [167, 131] width 56 height 13
click at [156, 129] on button "设置开始" at bounding box center [167, 131] width 56 height 13
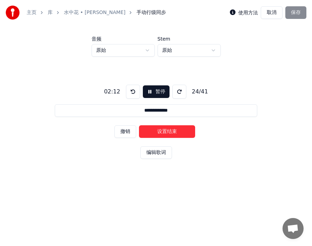
click at [163, 129] on button "设置结束" at bounding box center [167, 131] width 56 height 13
click at [150, 130] on button "设置开始" at bounding box center [167, 131] width 56 height 13
click at [162, 130] on button "设置结束" at bounding box center [167, 131] width 56 height 13
click at [151, 131] on button "设置开始" at bounding box center [167, 131] width 56 height 13
click at [162, 129] on button "设置结束" at bounding box center [167, 131] width 56 height 13
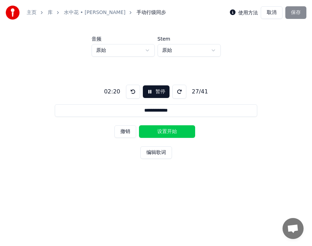
click at [151, 130] on button "设置开始" at bounding box center [167, 131] width 56 height 13
click at [163, 131] on button "设置结束" at bounding box center [167, 131] width 56 height 13
click at [152, 130] on button "设置开始" at bounding box center [167, 131] width 56 height 13
click at [162, 132] on button "设置结束" at bounding box center [167, 131] width 56 height 13
click at [151, 131] on button "设置开始" at bounding box center [167, 131] width 56 height 13
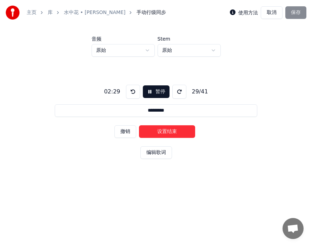
click at [166, 131] on button "设置结束" at bounding box center [167, 131] width 56 height 13
click at [151, 130] on button "设置开始" at bounding box center [167, 131] width 56 height 13
click at [160, 130] on button "设置结束" at bounding box center [167, 131] width 56 height 13
click at [160, 130] on button "设置开始" at bounding box center [167, 131] width 56 height 13
click at [156, 130] on button "设置结束" at bounding box center [167, 131] width 56 height 13
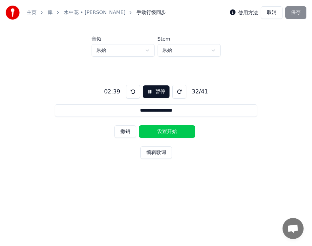
click at [156, 130] on button "设置开始" at bounding box center [167, 131] width 56 height 13
click at [159, 129] on button "设置结束" at bounding box center [167, 131] width 56 height 13
click at [159, 129] on button "设置开始" at bounding box center [167, 131] width 56 height 13
click at [150, 129] on button "设置结束" at bounding box center [167, 131] width 56 height 13
click at [150, 129] on button "设置开始" at bounding box center [167, 131] width 56 height 13
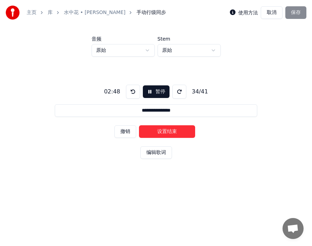
click at [164, 130] on button "设置结束" at bounding box center [167, 131] width 56 height 13
click at [152, 130] on button "设置开始" at bounding box center [167, 131] width 56 height 13
click at [165, 128] on button "设置结束" at bounding box center [167, 131] width 56 height 13
click at [152, 128] on button "设置开始" at bounding box center [167, 131] width 56 height 13
click at [164, 128] on button "设置结束" at bounding box center [167, 131] width 56 height 13
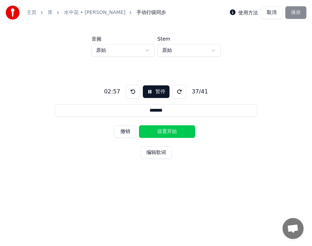
click at [152, 130] on button "设置开始" at bounding box center [167, 131] width 56 height 13
click at [168, 130] on button "设置结束" at bounding box center [167, 131] width 56 height 13
click at [156, 130] on button "设置开始" at bounding box center [167, 131] width 56 height 13
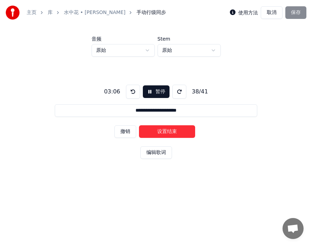
click at [173, 131] on button "设置结束" at bounding box center [167, 131] width 56 height 13
click at [157, 131] on button "设置开始" at bounding box center [167, 131] width 56 height 13
click at [176, 129] on button "设置结束" at bounding box center [167, 131] width 56 height 13
click at [154, 128] on button "设置开始" at bounding box center [167, 131] width 56 height 13
click at [179, 128] on button "设置结束" at bounding box center [167, 131] width 56 height 13
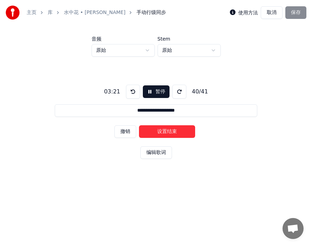
type input "**********"
click at [158, 128] on button "设置开始" at bounding box center [167, 131] width 56 height 13
click at [183, 129] on button "设置结束" at bounding box center [167, 131] width 56 height 13
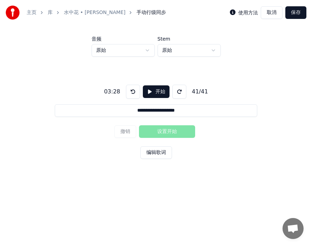
click at [276, 12] on button "保存" at bounding box center [295, 12] width 21 height 13
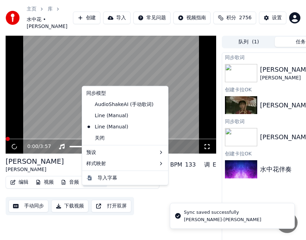
click at [92, 188] on button "字幕" at bounding box center [95, 183] width 24 height 10
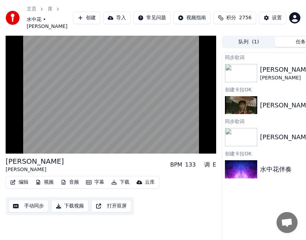
click at [44, 174] on div "水中花 [PERSON_NAME] BPM 133 调 E" at bounding box center [111, 165] width 210 height 17
click at [125, 188] on button "下载" at bounding box center [120, 183] width 24 height 10
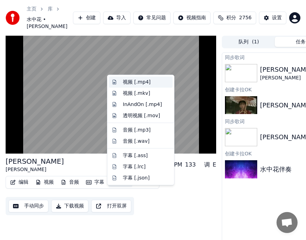
click at [129, 81] on div "视频 [.mp4]" at bounding box center [137, 82] width 28 height 7
